Goal: Task Accomplishment & Management: Manage account settings

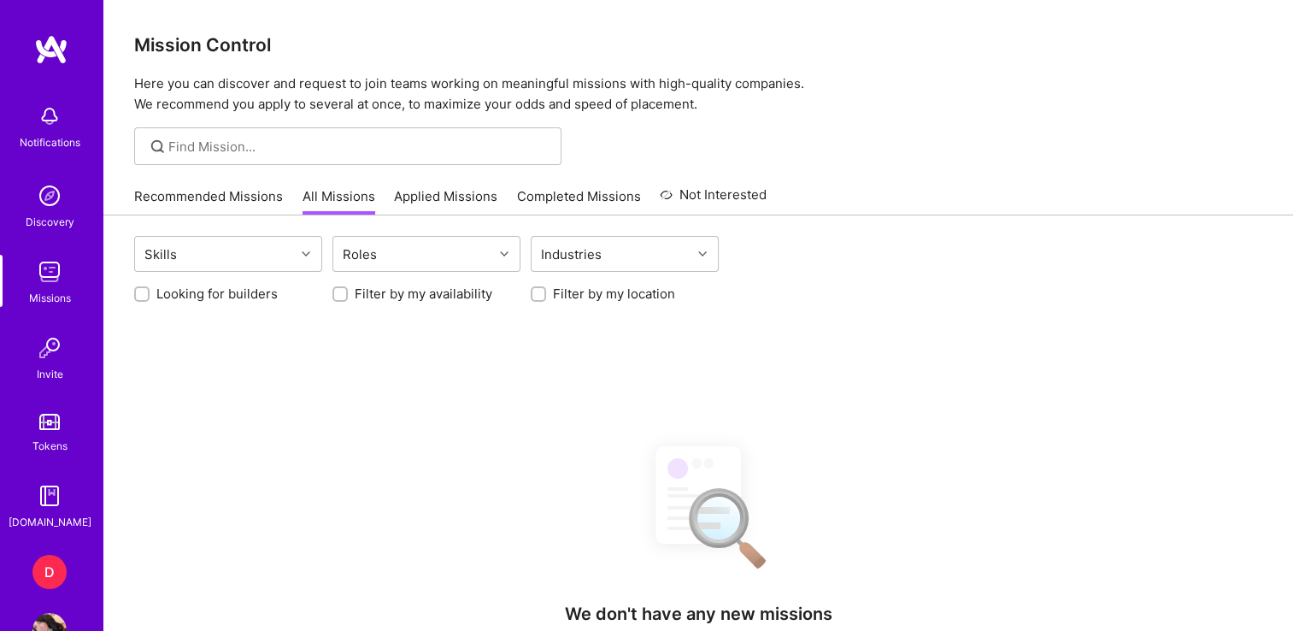
click at [39, 583] on div "D" at bounding box center [49, 572] width 34 height 34
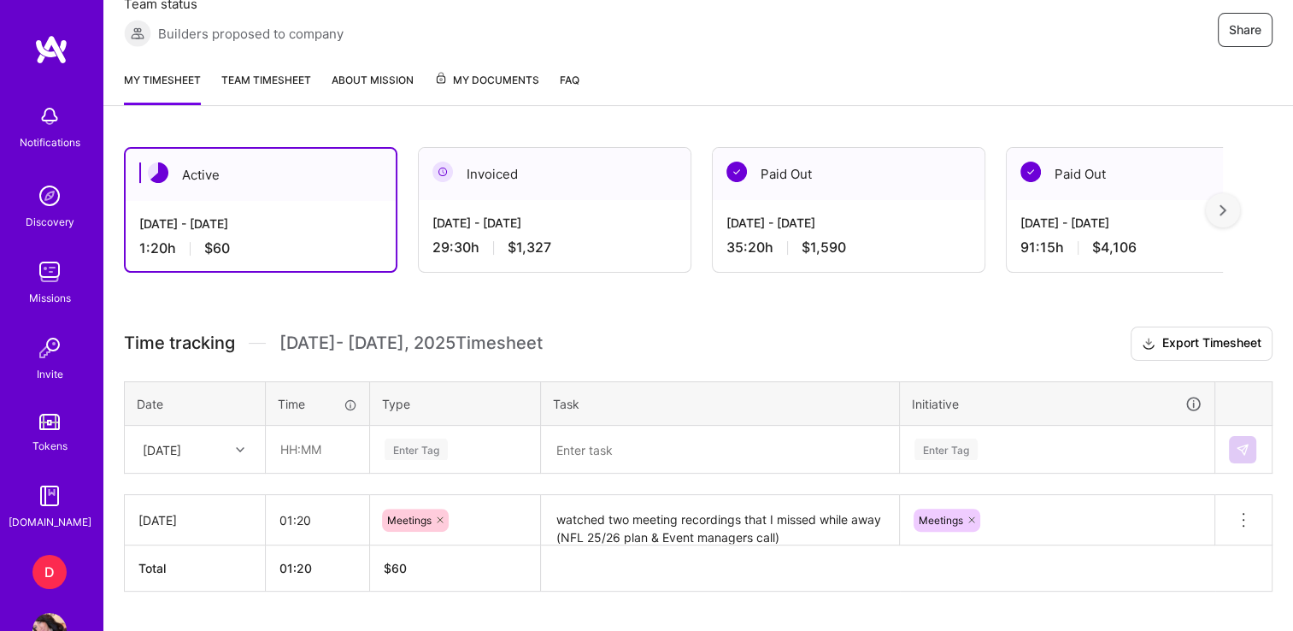
scroll to position [376, 0]
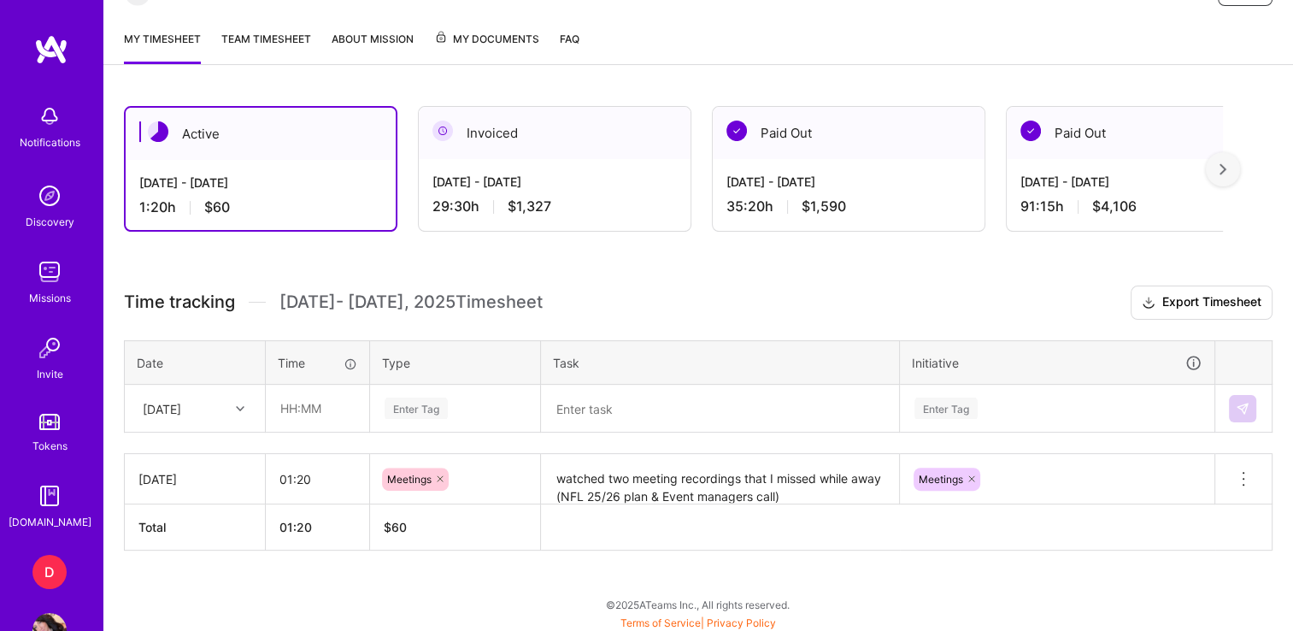
click at [237, 404] on icon at bounding box center [240, 408] width 9 height 9
click at [163, 596] on div "[DATE]" at bounding box center [195, 597] width 138 height 32
click at [304, 408] on input "text" at bounding box center [318, 407] width 102 height 45
type input ":"
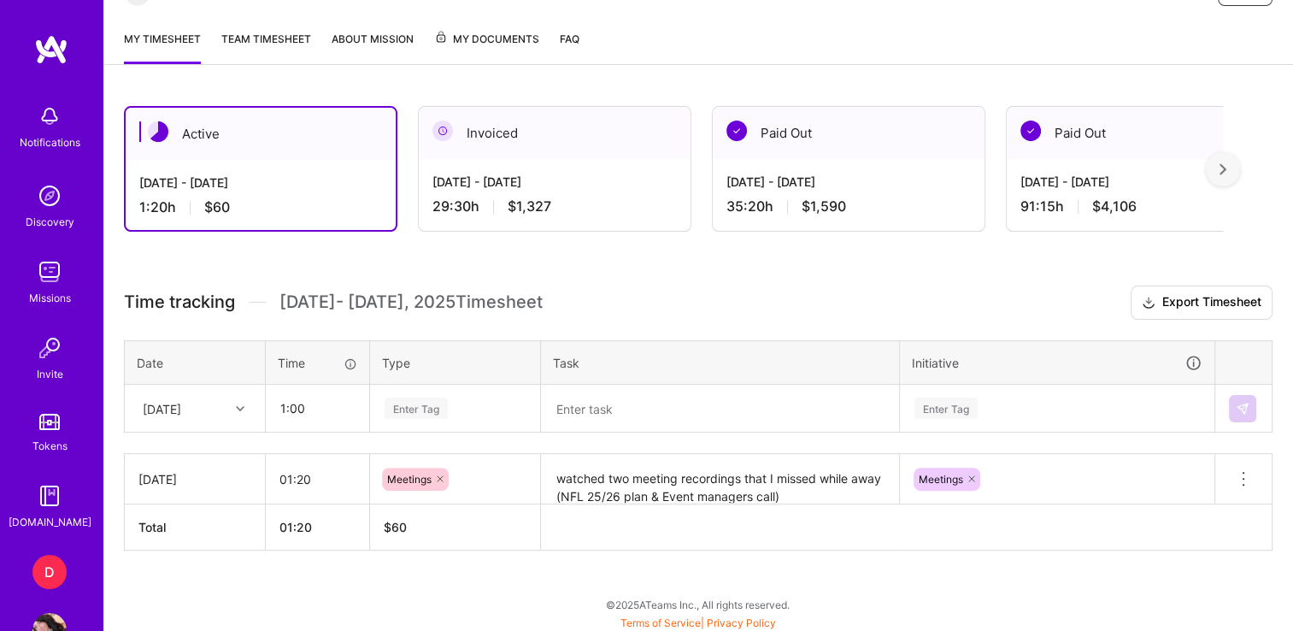
type input "01:00"
type input "MEet"
click at [373, 461] on div "Meetings" at bounding box center [455, 464] width 168 height 40
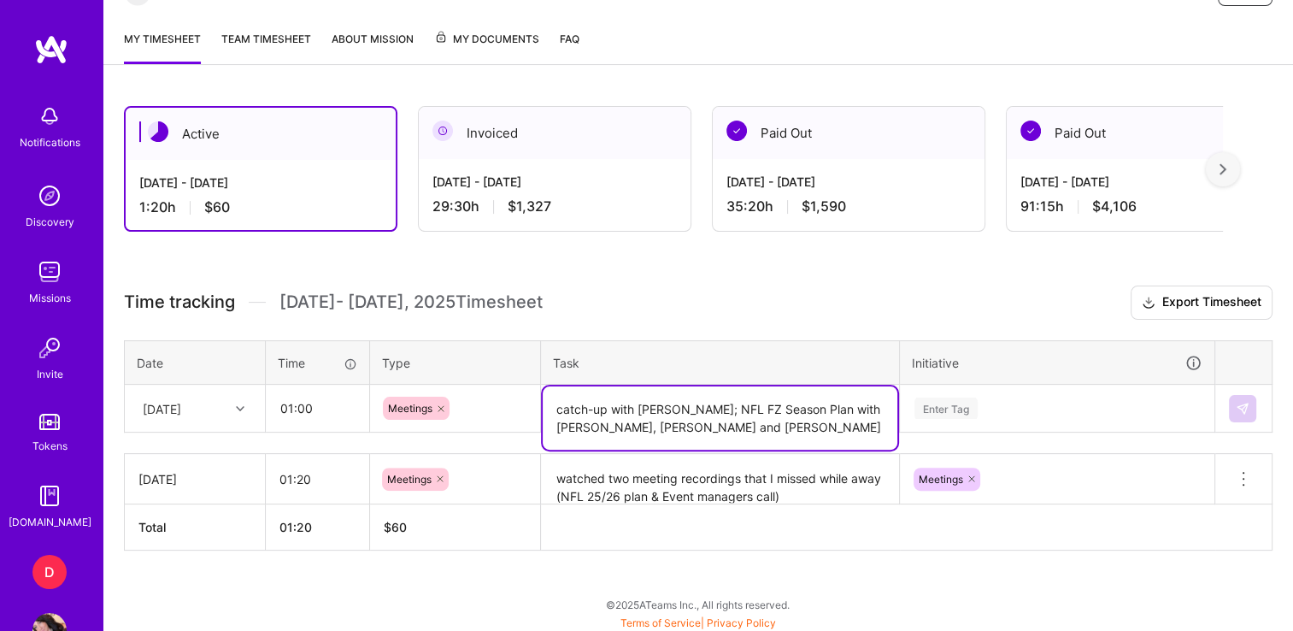
type textarea "catch-up with [PERSON_NAME]; NFL FZ Season Plan with [PERSON_NAME], [PERSON_NAM…"
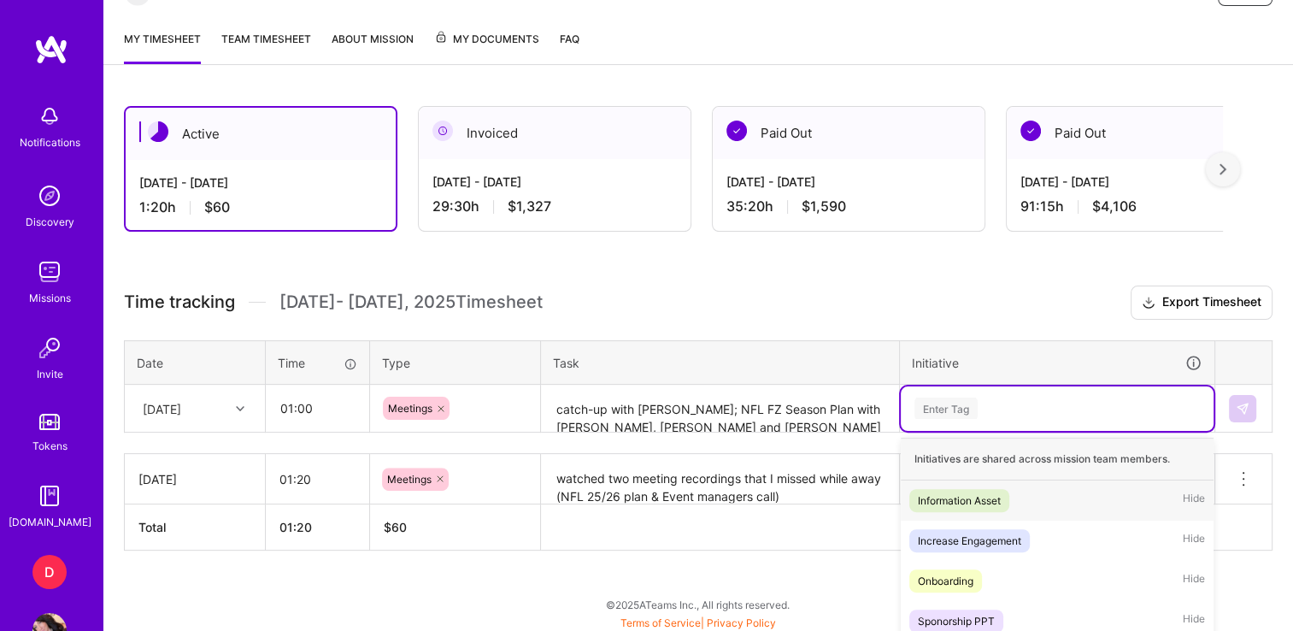
scroll to position [530, 0]
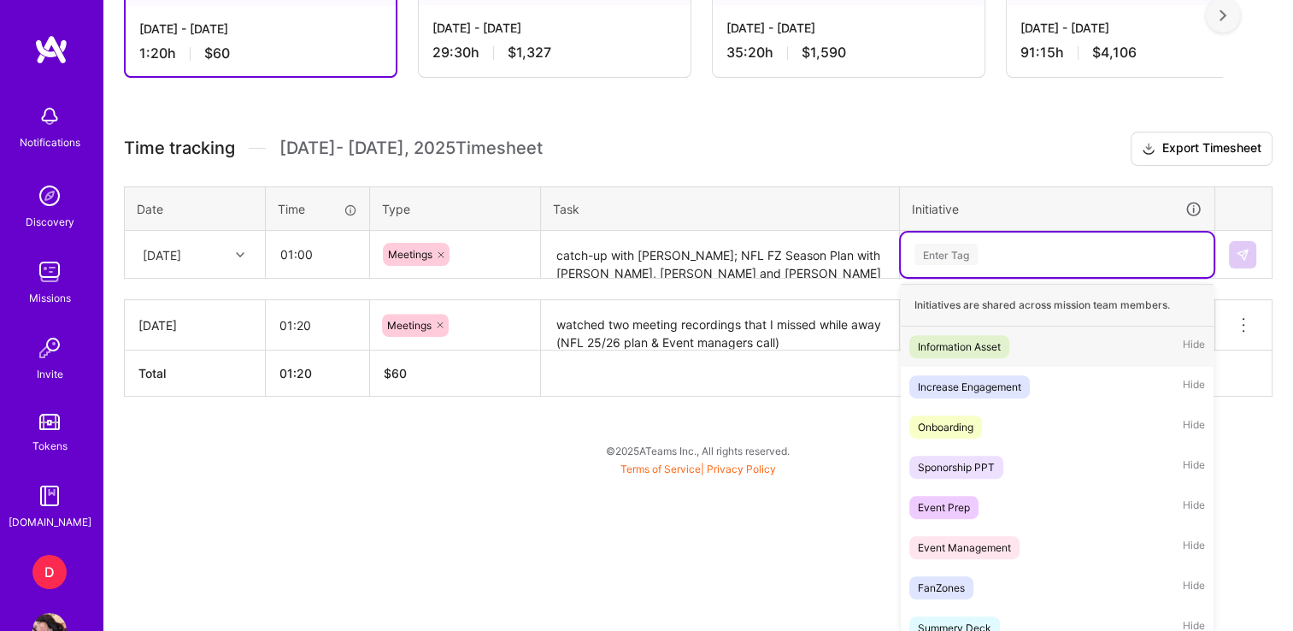
click at [1037, 277] on div "option Information Asset focused, 1 of 30. 30 results available. Use Up and Dow…" at bounding box center [1057, 254] width 313 height 44
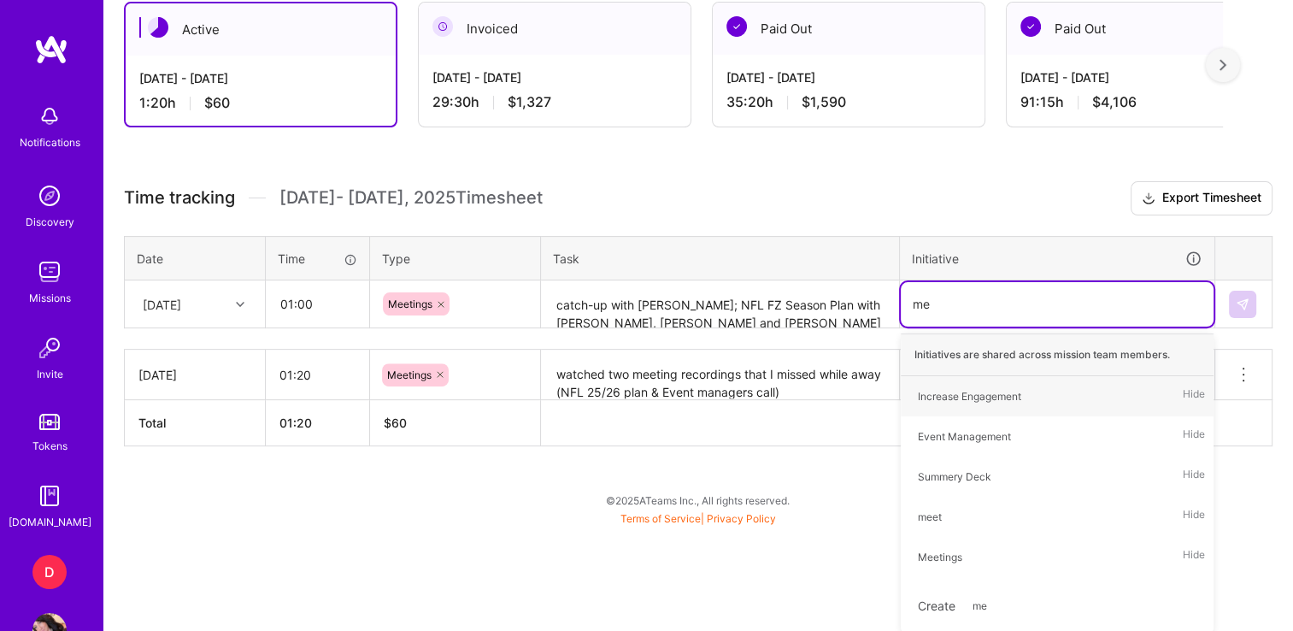
type input "mee"
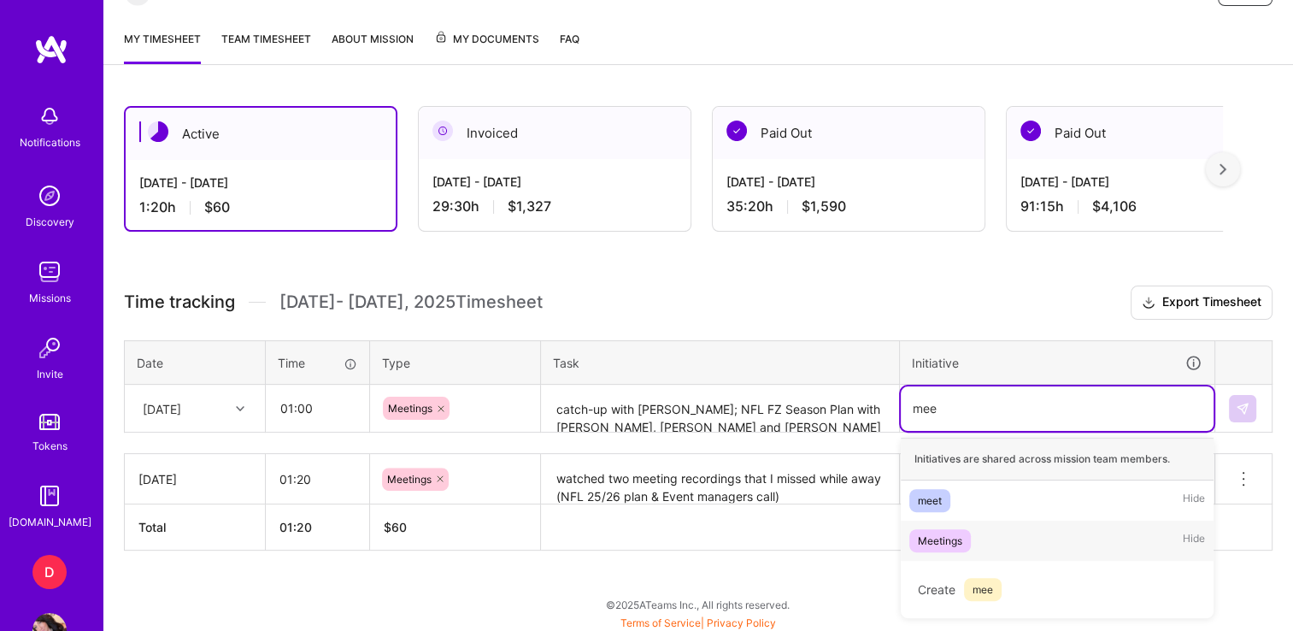
click at [931, 537] on div "Meetings" at bounding box center [940, 540] width 44 height 18
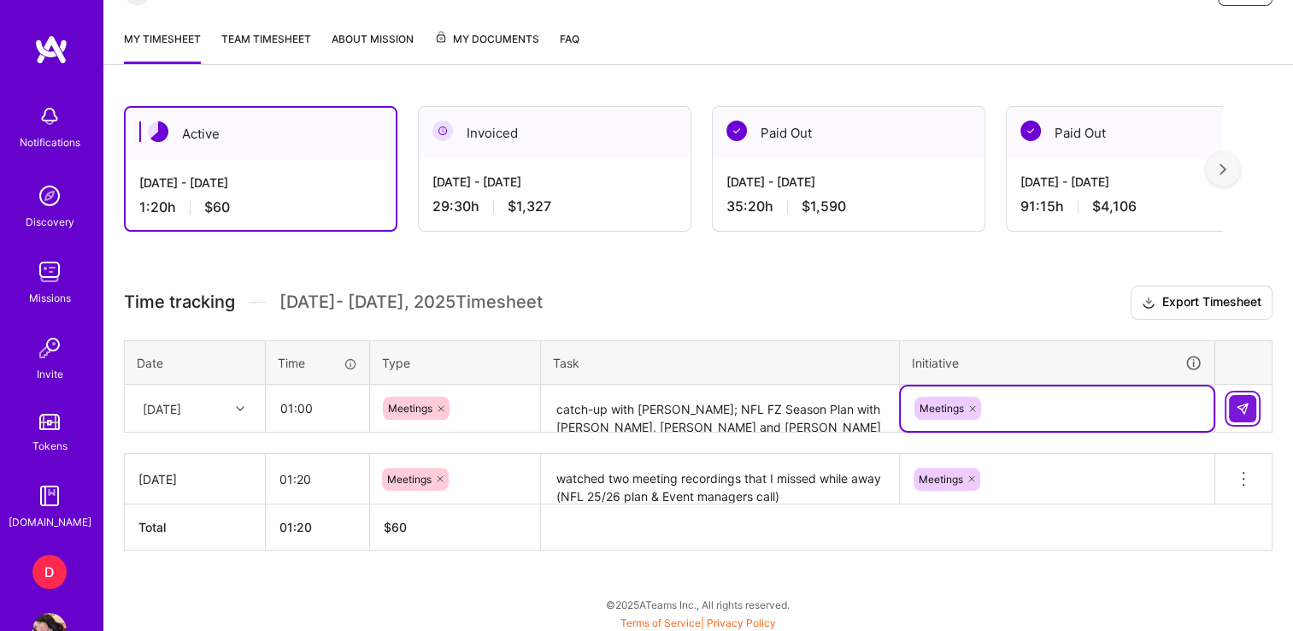
click at [1238, 402] on img at bounding box center [1242, 409] width 14 height 14
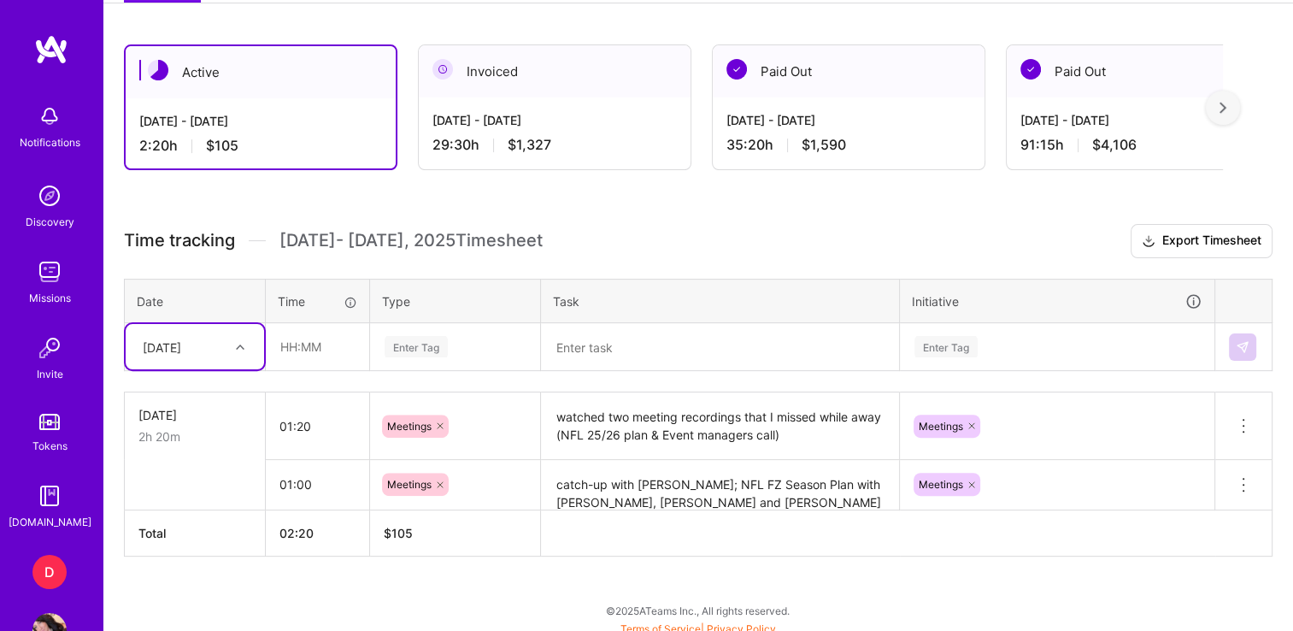
scroll to position [438, 0]
